Goal: Find specific page/section

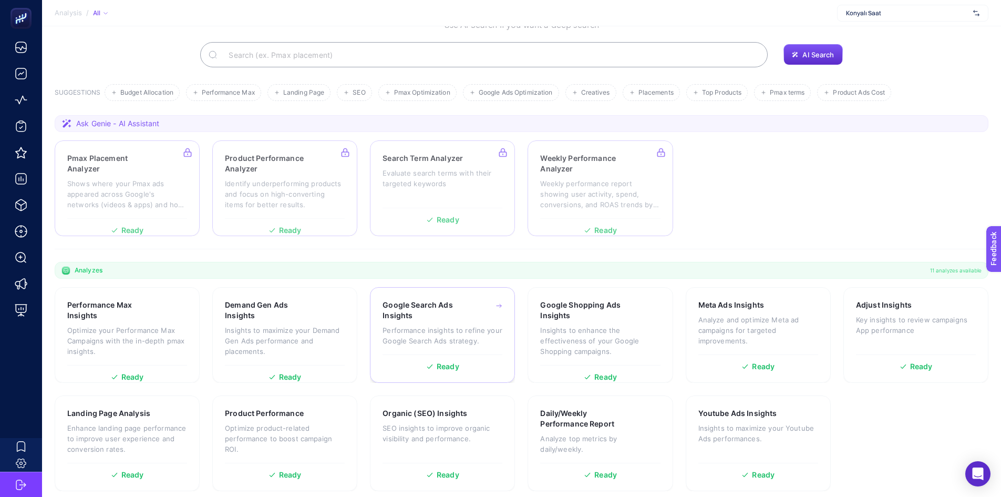
scroll to position [72, 0]
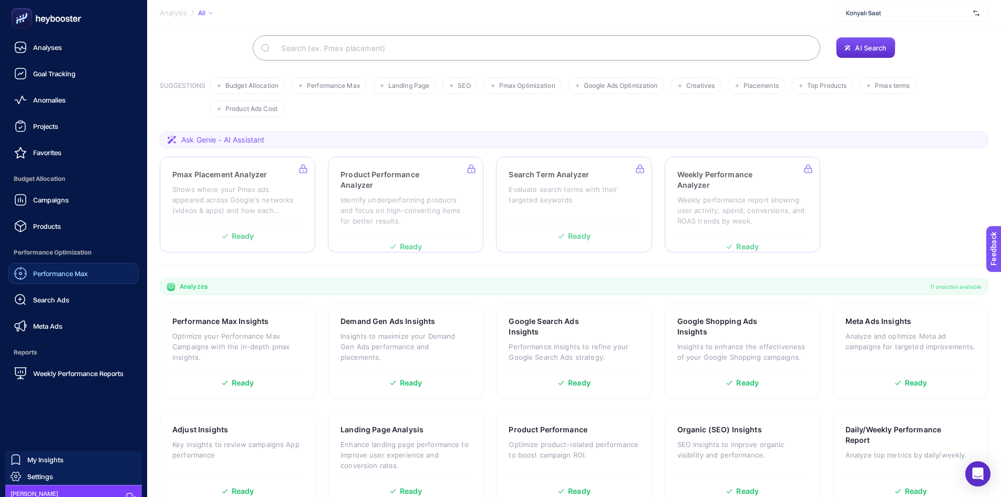
click at [76, 280] on link "Performance Max" at bounding box center [73, 273] width 130 height 21
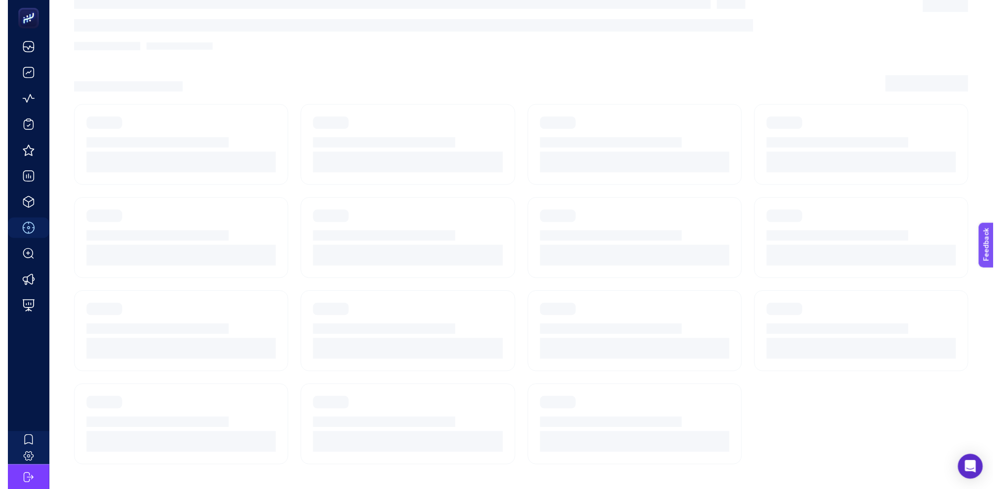
scroll to position [27, 0]
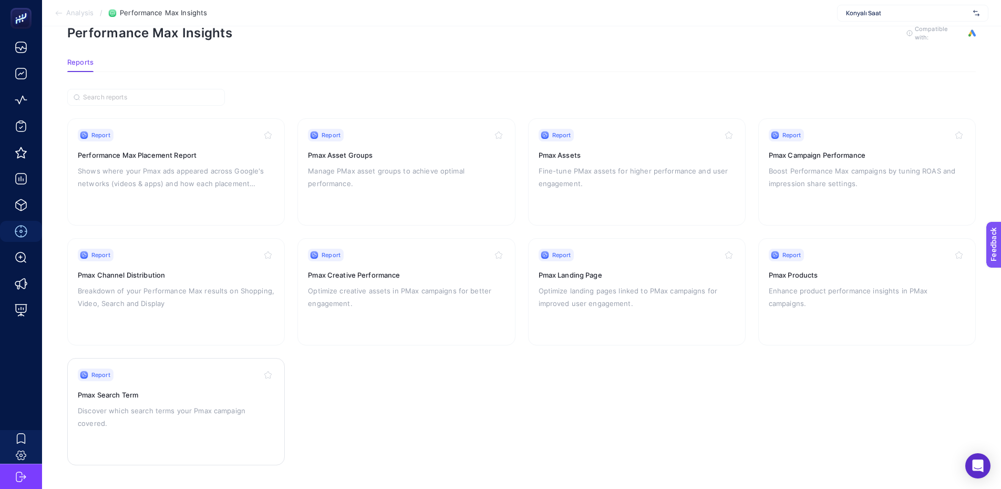
click at [205, 373] on div "Report" at bounding box center [176, 374] width 197 height 13
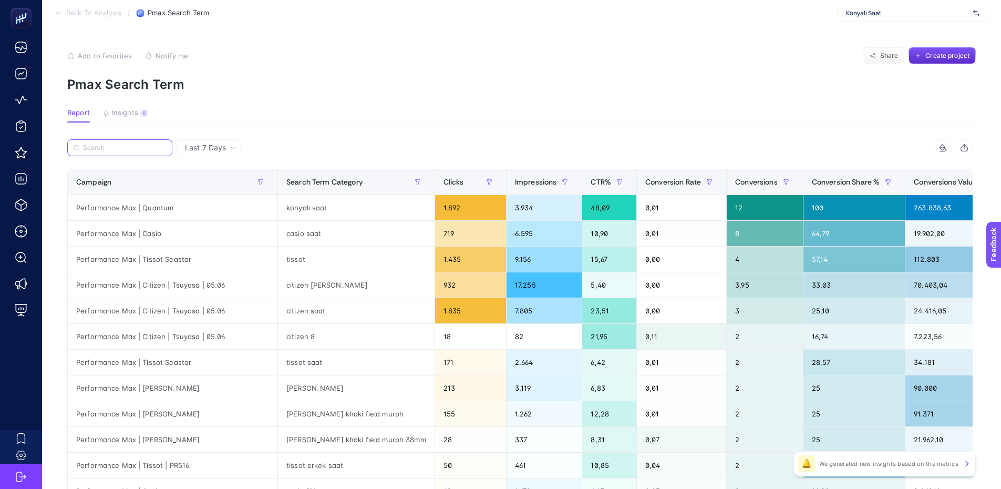
click at [115, 146] on input "Search" at bounding box center [124, 148] width 83 height 8
type input "citizen"
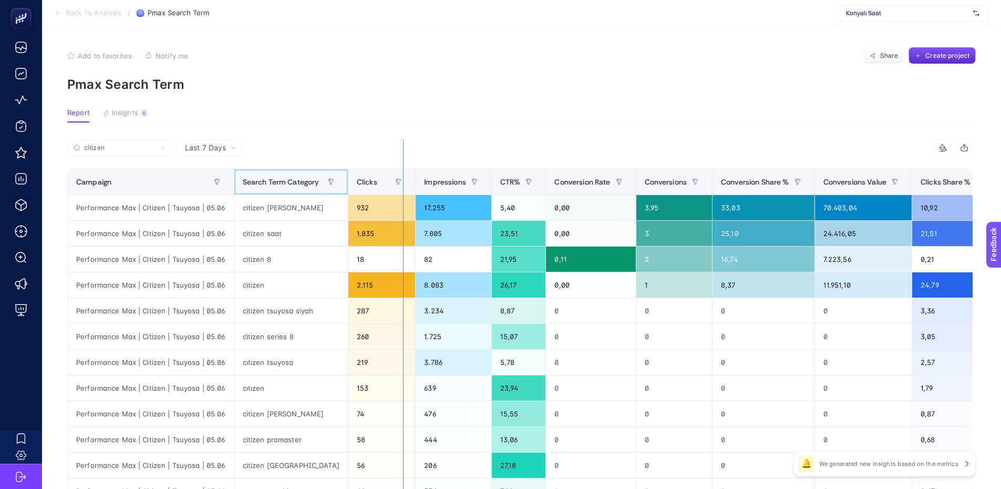
drag, startPoint x: 339, startPoint y: 177, endPoint x: 403, endPoint y: 181, distance: 63.7
click at [403, 181] on div "citizen 8 items selected Campaign Search Term Category Clicks Impressions CTR% …" at bounding box center [519, 451] width 905 height 624
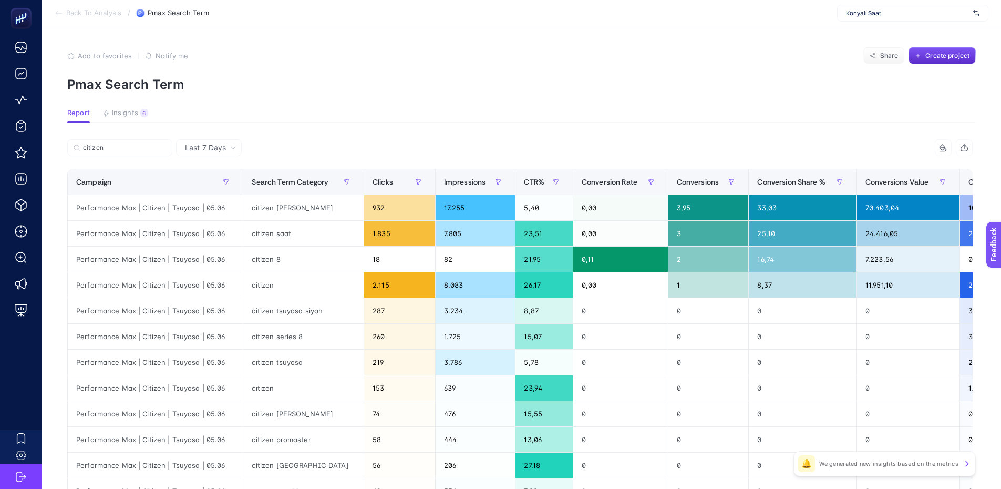
click at [968, 148] on icon "button" at bounding box center [964, 149] width 7 height 4
